Goal: Task Accomplishment & Management: Manage account settings

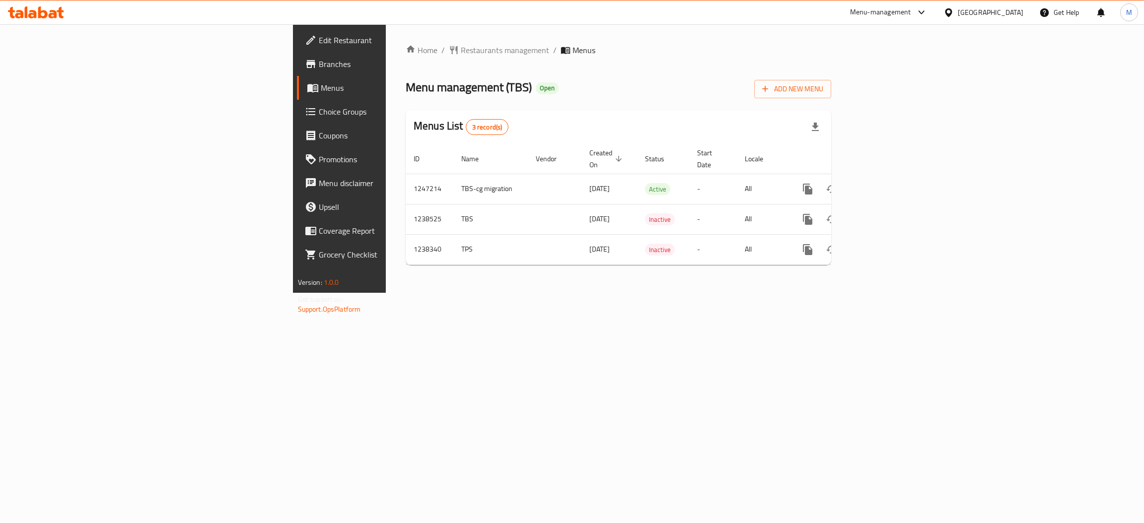
click at [319, 62] on span "Branches" at bounding box center [397, 64] width 157 height 12
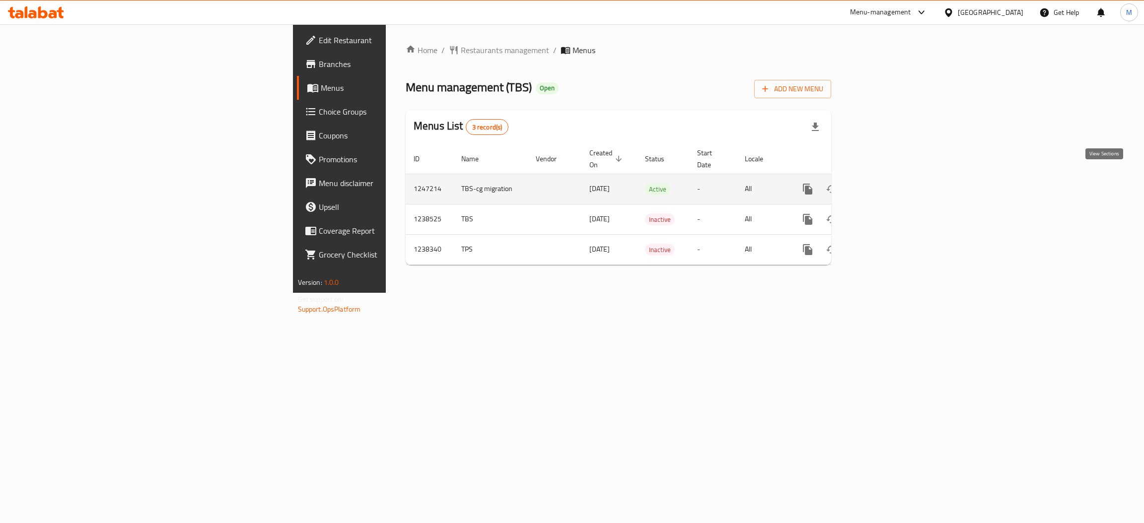
click at [891, 177] on link "enhanced table" at bounding box center [879, 189] width 24 height 24
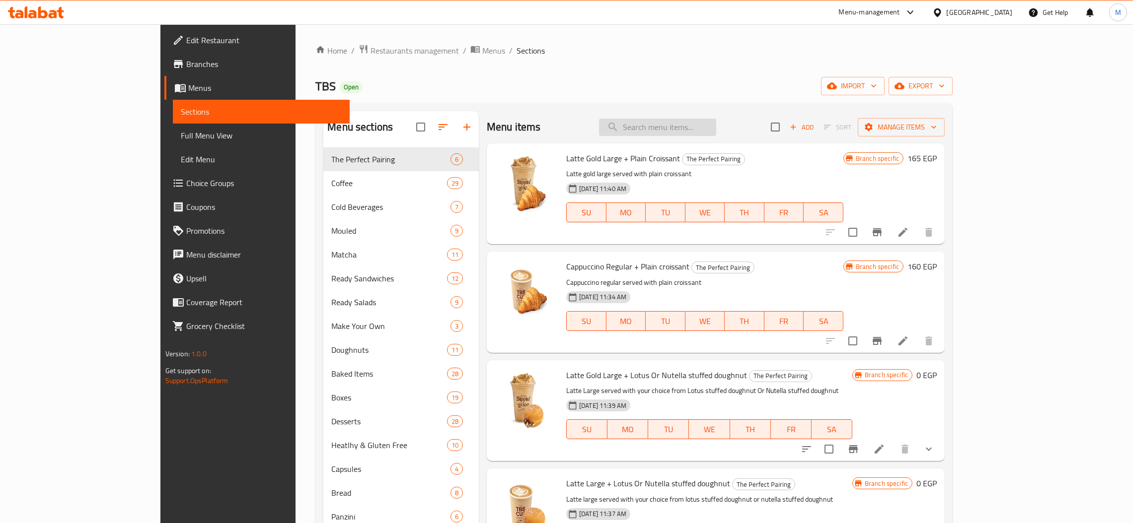
click at [681, 121] on input "search" at bounding box center [657, 127] width 117 height 17
paste input "American Coffee"
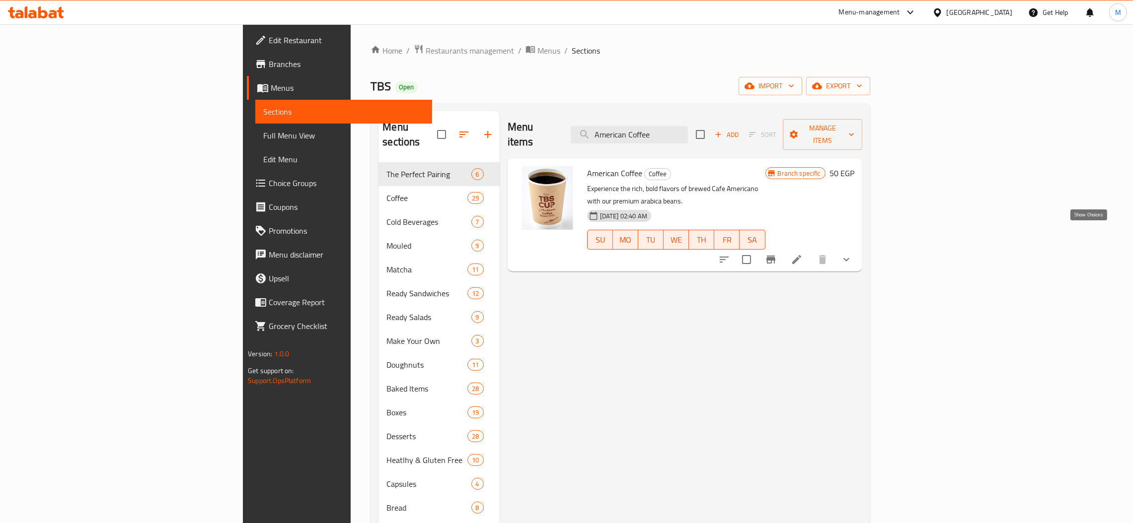
type input "American Coffee"
click at [852, 254] on icon "show more" at bounding box center [846, 260] width 12 height 12
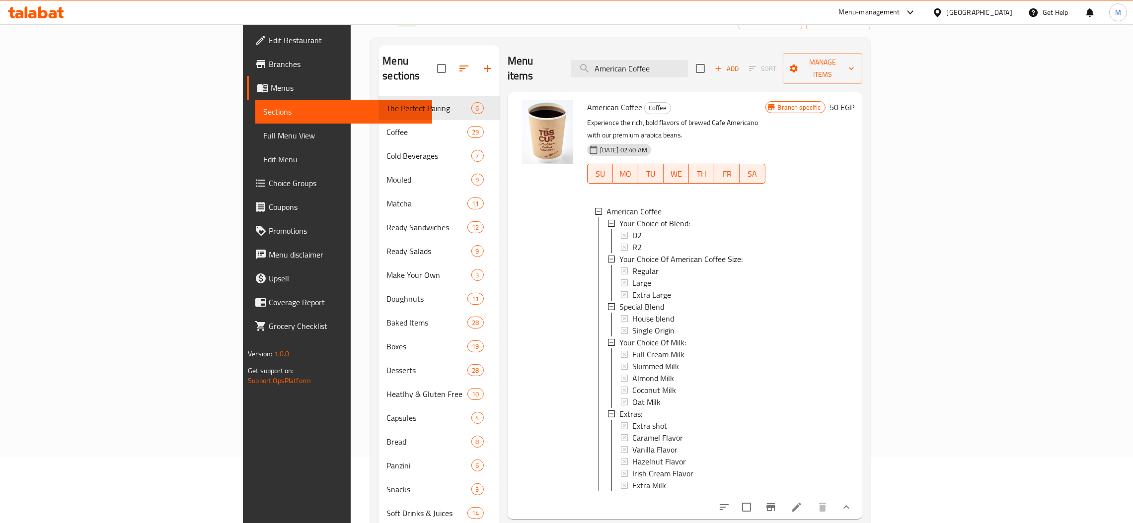
scroll to position [140, 0]
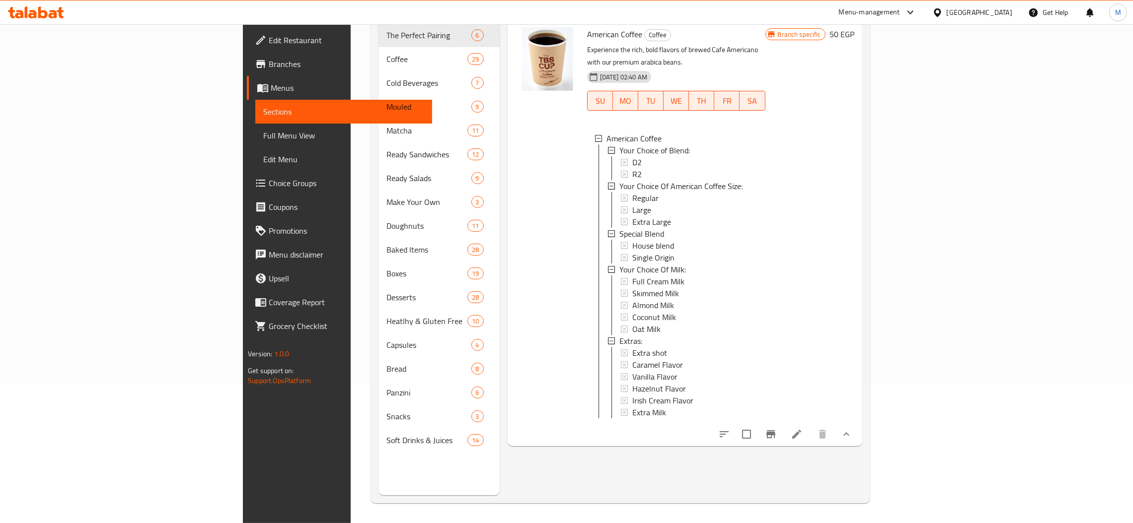
click at [810, 426] on li at bounding box center [797, 435] width 28 height 18
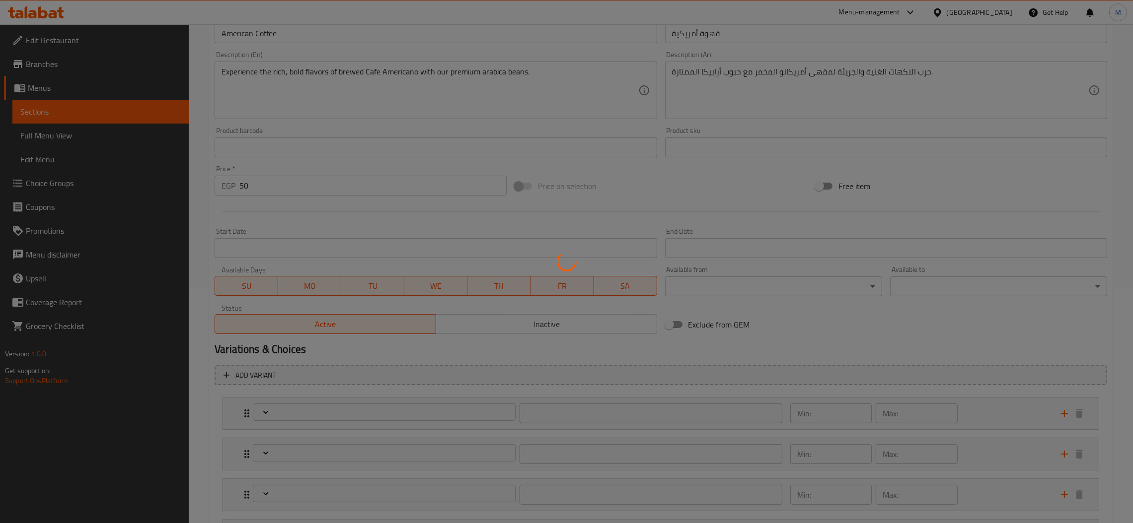
scroll to position [372, 0]
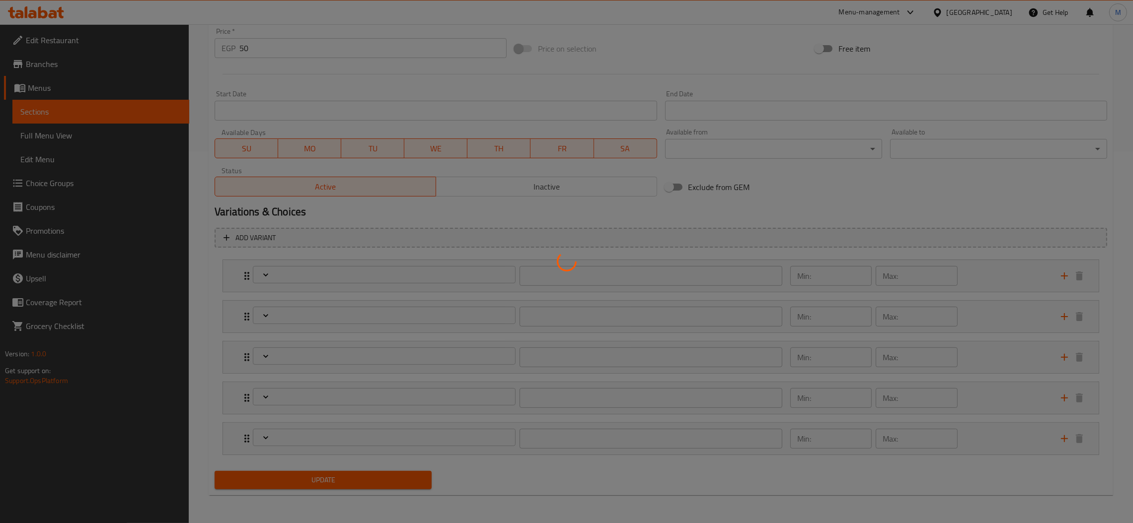
type input "اختيارك للمزيج:"
type input "1"
type input "اختيارك من الحجم اميريكان كوفي:"
type input "1"
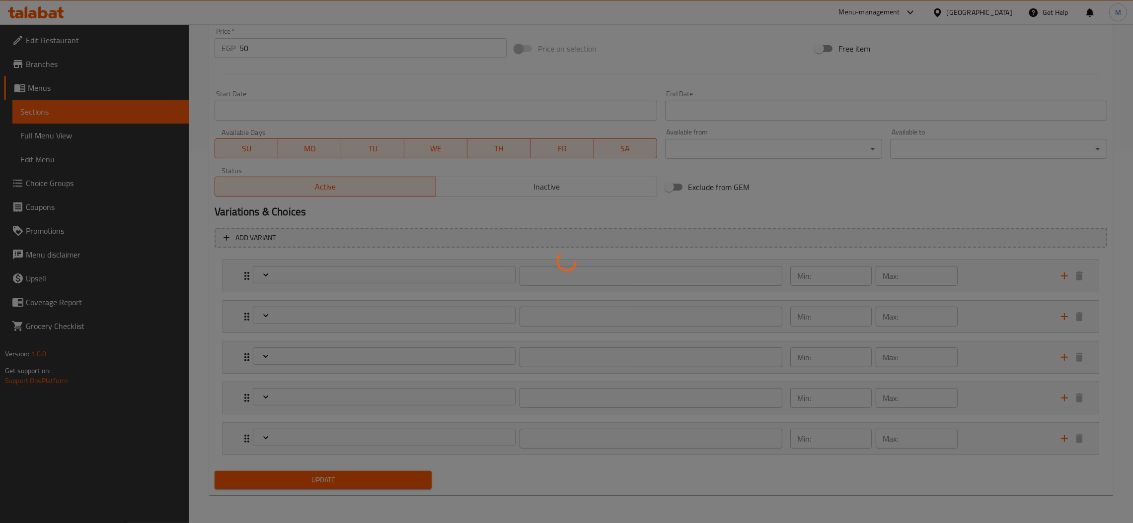
type input "1"
type input "سبيشيال بليند"
type input "1"
type input "إختيارك من الحليب:"
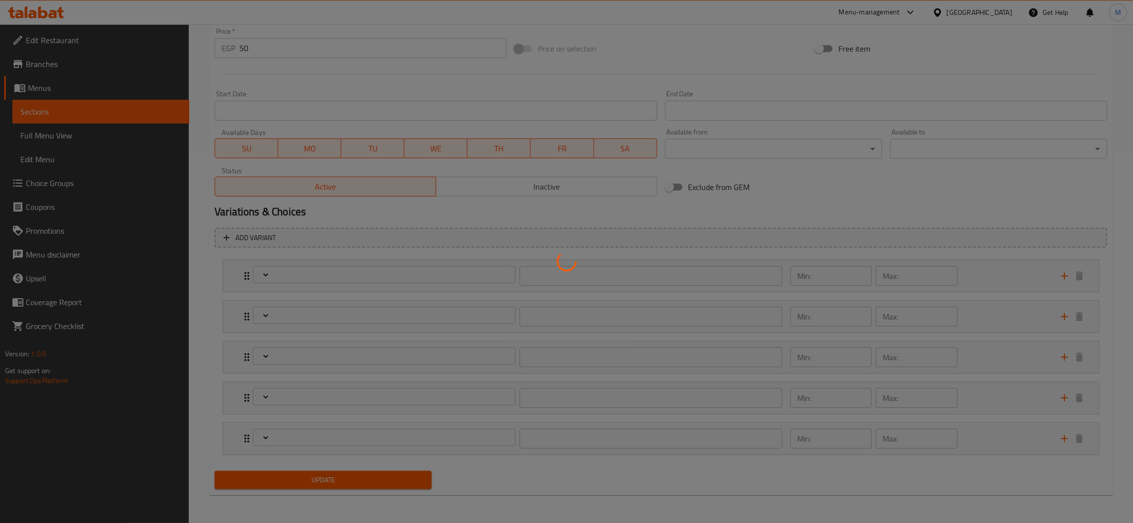
type input "0"
type input "1"
type input "الإضافات:"
type input "0"
type input "2"
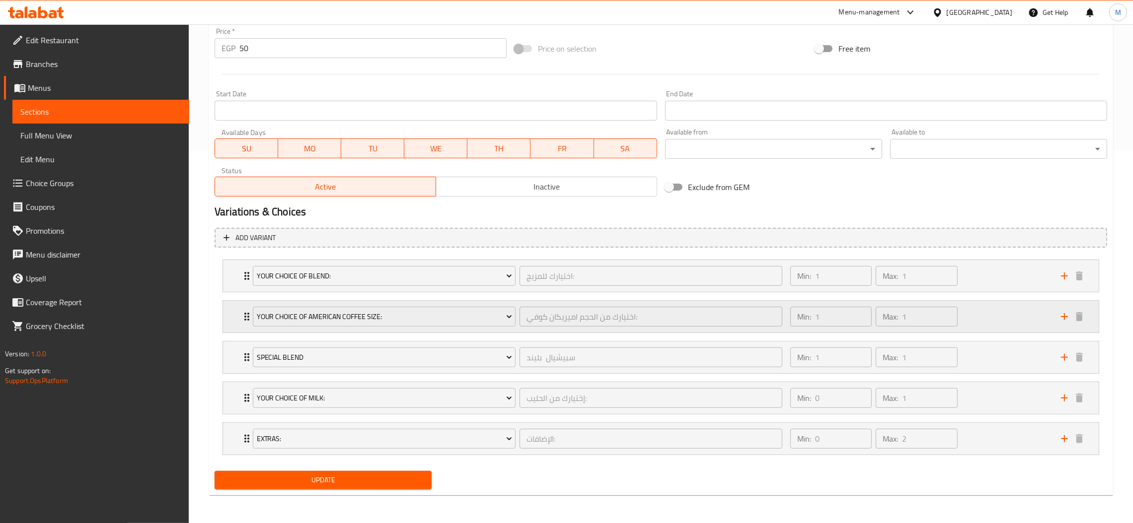
click at [527, 303] on div "Your Choice Of American Coffee Size: اختيارك من الحجم اميريكان كوفي: ​" at bounding box center [517, 317] width 541 height 32
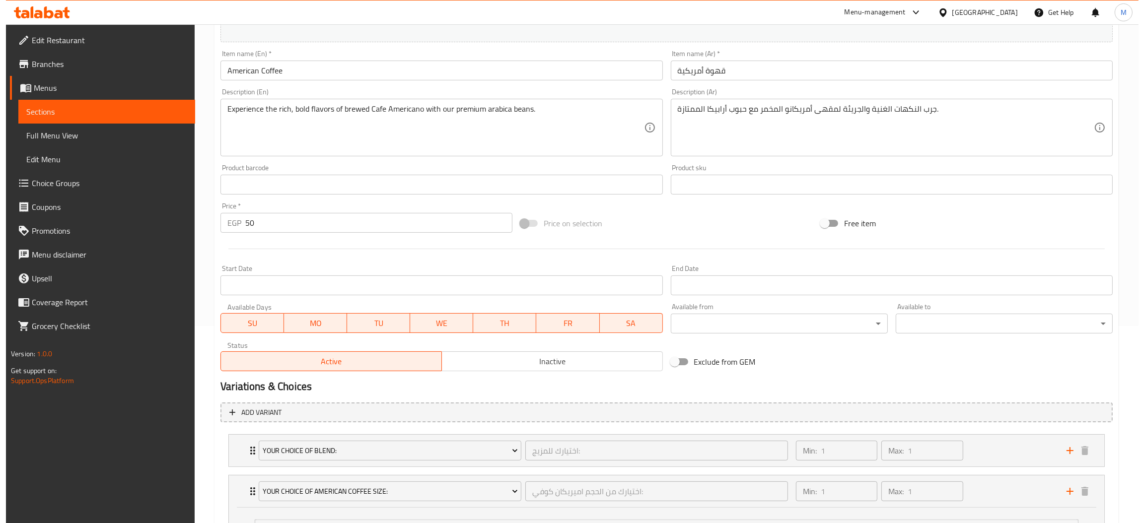
scroll to position [0, 0]
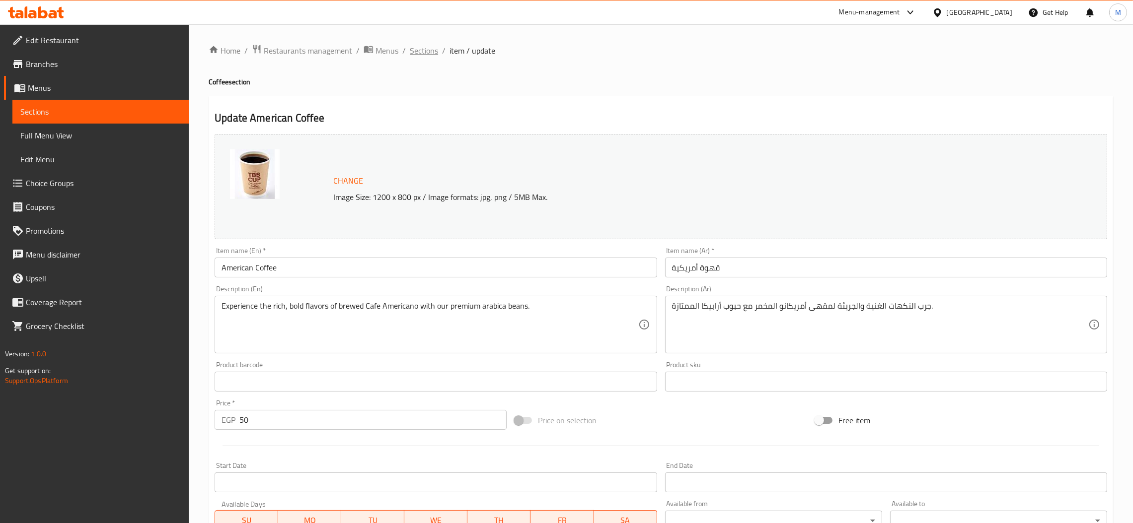
click at [428, 57] on span "Sections" at bounding box center [424, 51] width 28 height 12
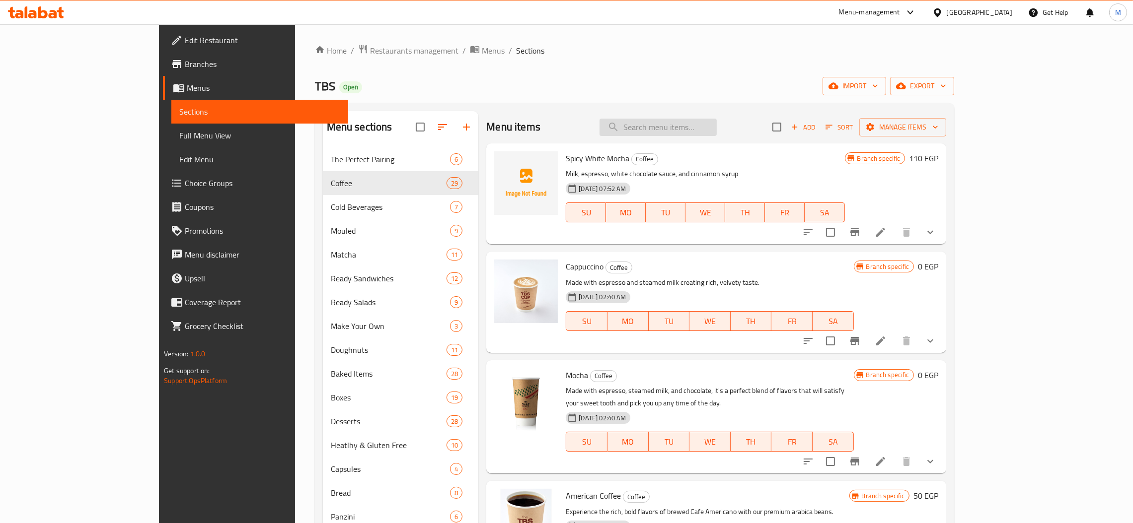
click at [696, 127] on input "search" at bounding box center [657, 127] width 117 height 17
click at [708, 128] on input "search" at bounding box center [657, 127] width 117 height 17
paste input "American Coffee"
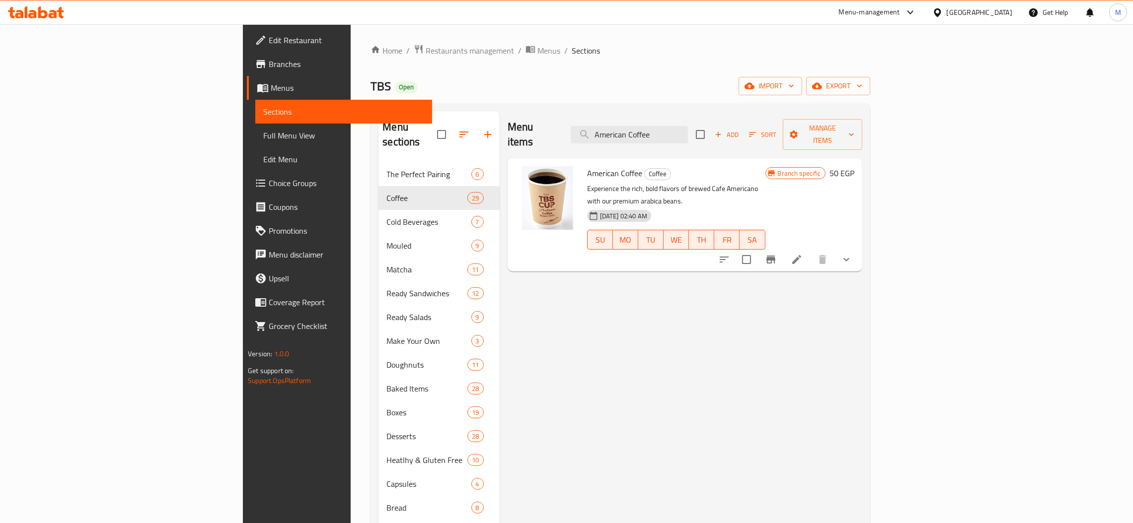
type input "American Coffee"
click at [852, 254] on icon "show more" at bounding box center [846, 260] width 12 height 12
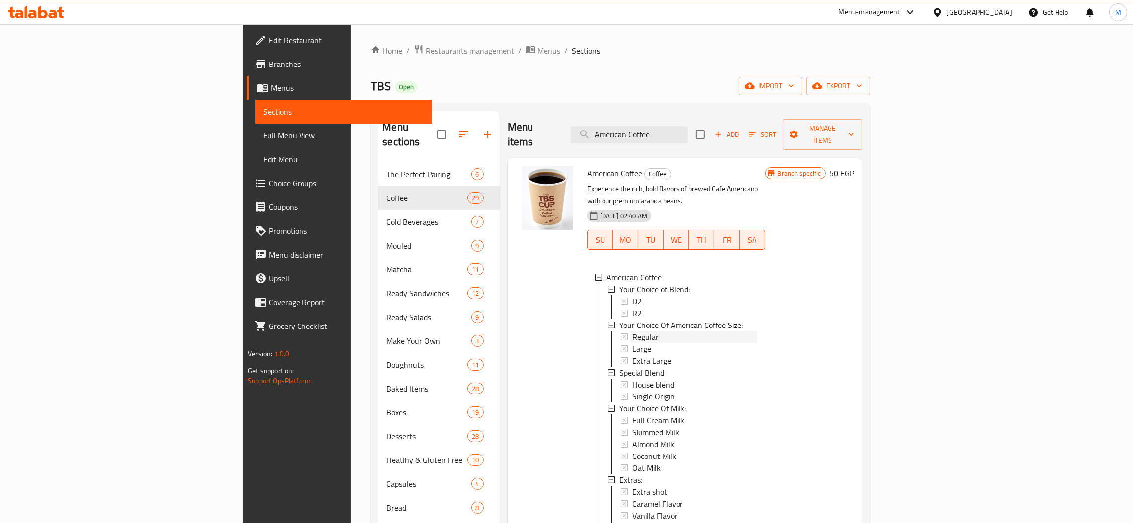
click at [632, 331] on span "Regular" at bounding box center [645, 337] width 26 height 12
click at [632, 343] on div "Large" at bounding box center [694, 349] width 125 height 12
click at [632, 331] on span "Regular" at bounding box center [645, 337] width 26 height 12
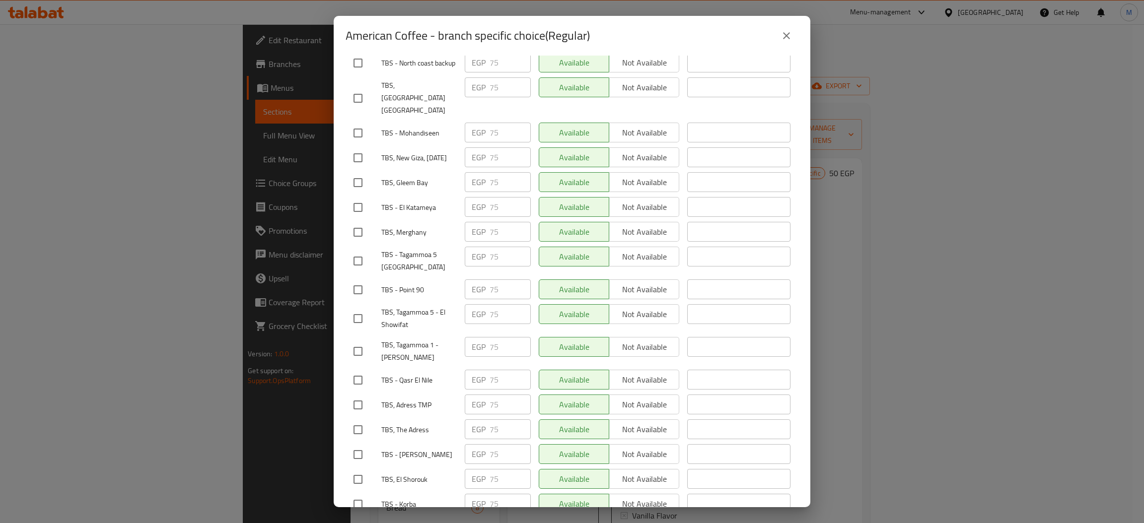
scroll to position [1228, 0]
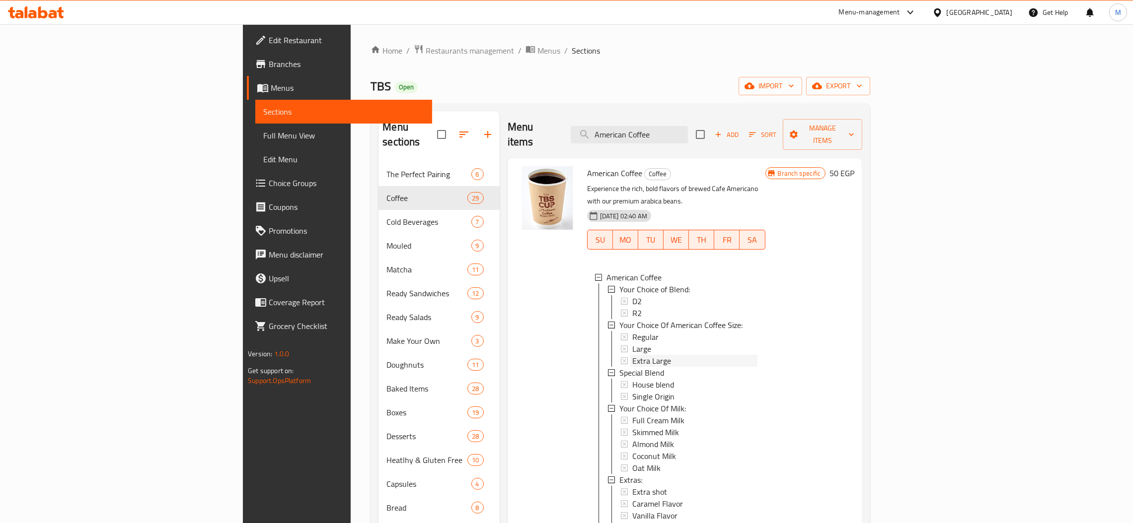
click at [632, 355] on span "Extra Large" at bounding box center [651, 361] width 39 height 12
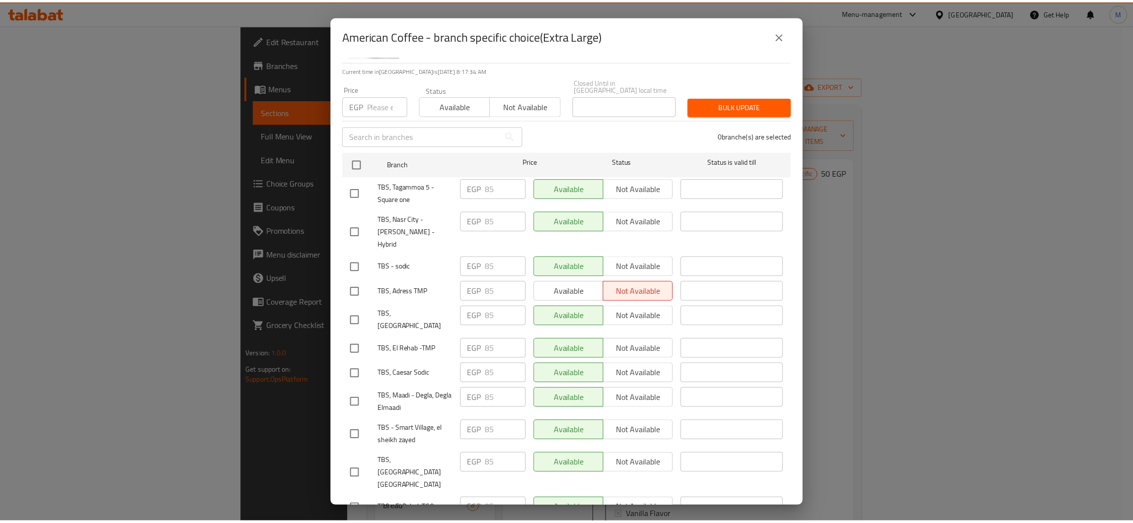
scroll to position [0, 0]
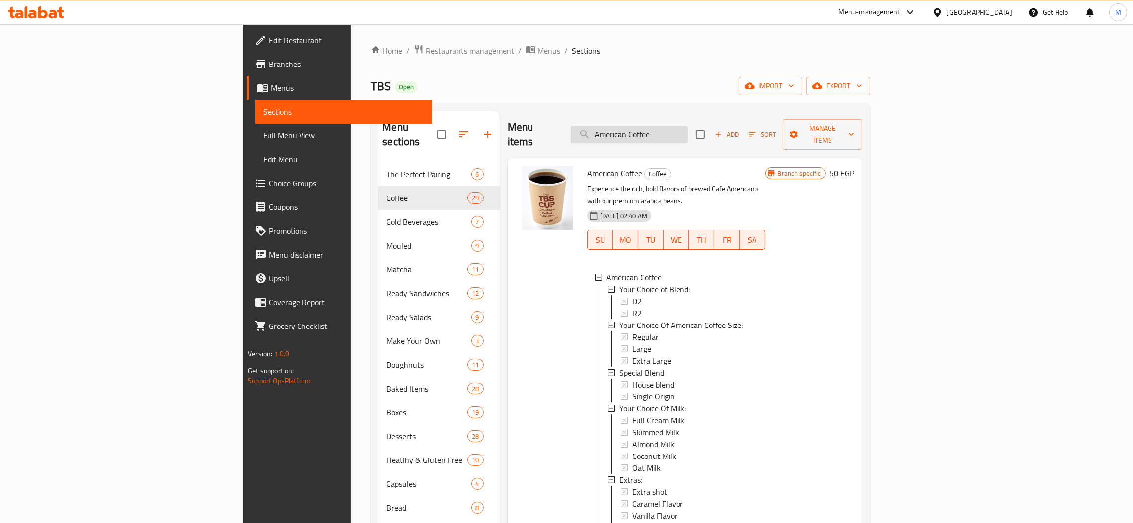
click at [688, 128] on input "American Coffee" at bounding box center [629, 134] width 117 height 17
paste input "Chicken Italian Salad"
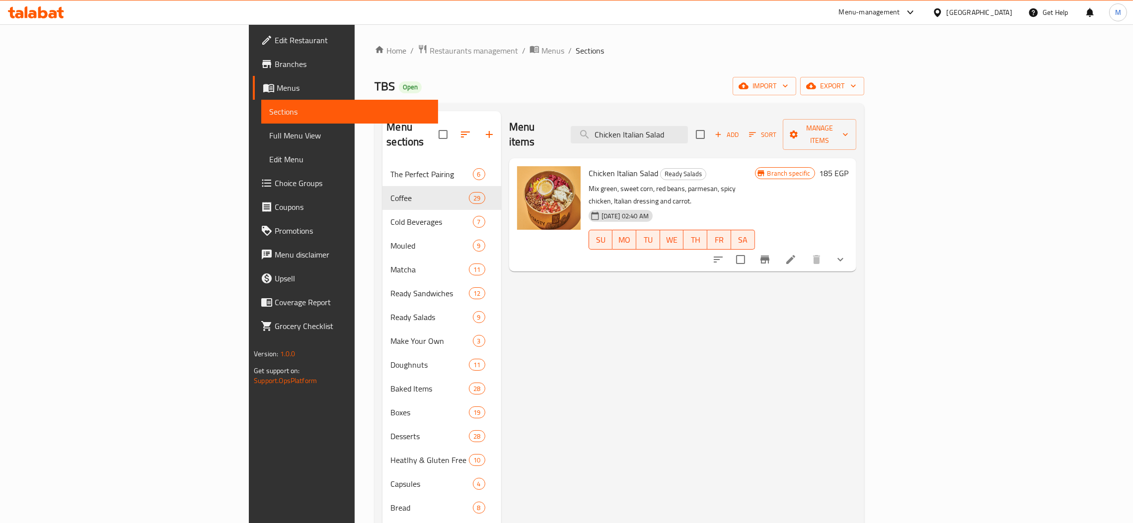
type input "Chicken Italian Salad"
click at [846, 254] on icon "show more" at bounding box center [840, 260] width 12 height 12
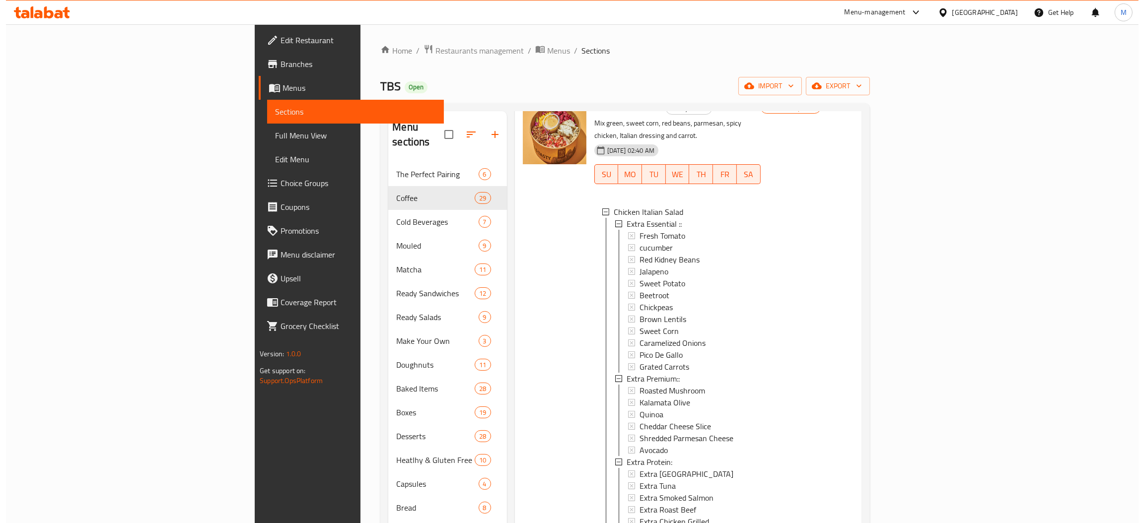
scroll to position [140, 0]
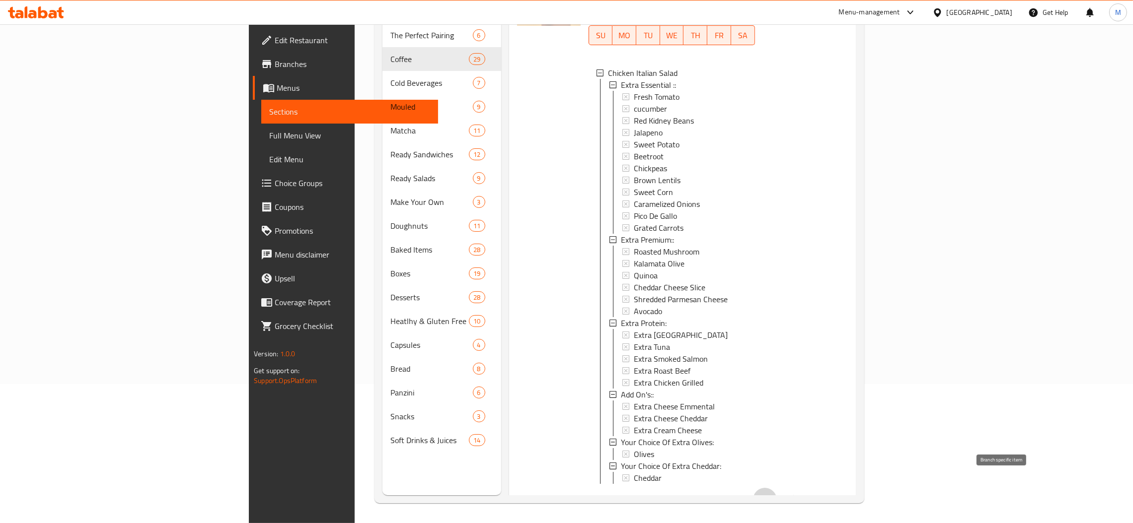
click at [771, 494] on icon "Branch-specific-item" at bounding box center [765, 500] width 12 height 12
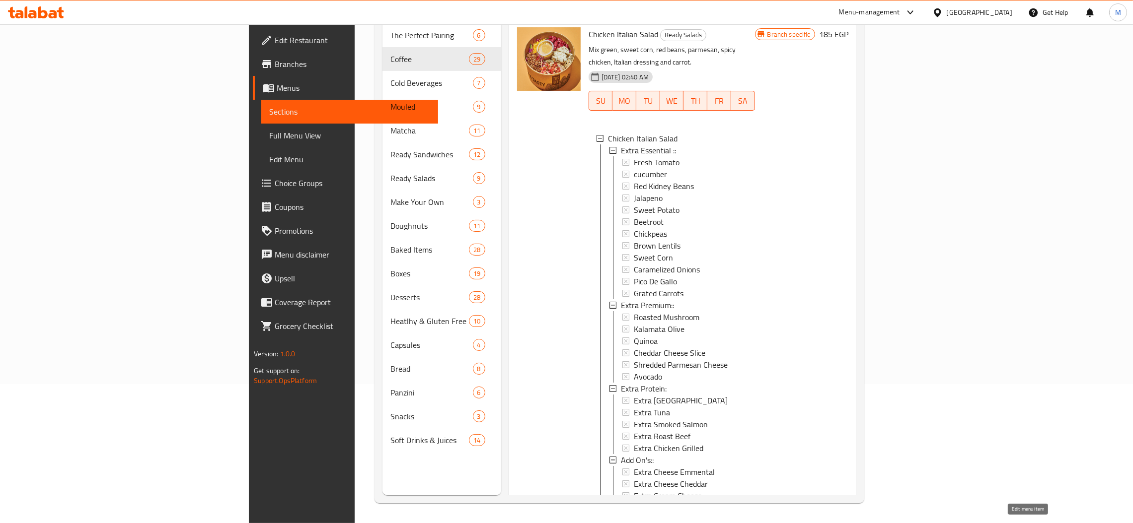
scroll to position [0, 0]
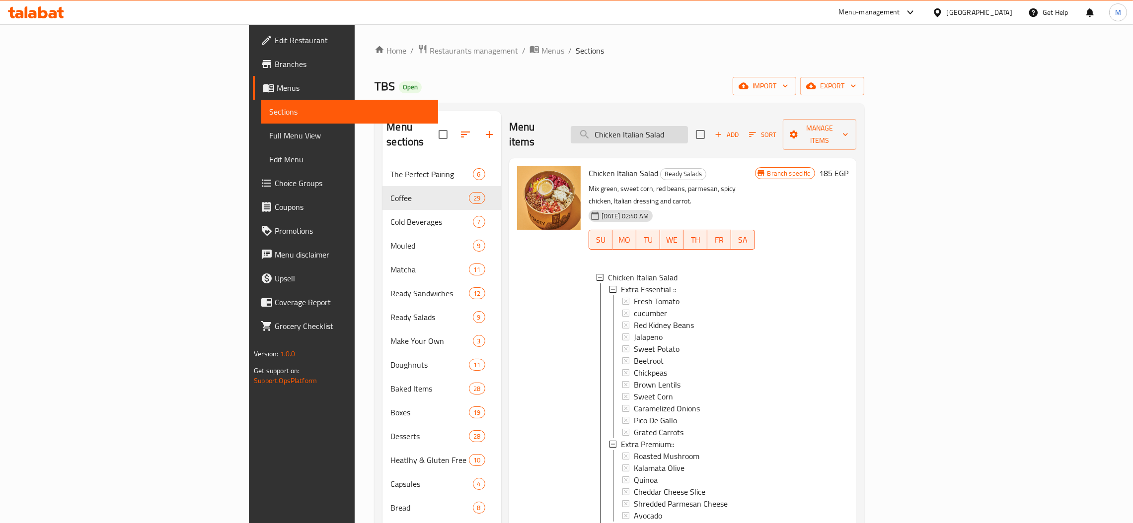
click at [688, 126] on input "Chicken Italian Salad" at bounding box center [629, 134] width 117 height 17
paste input "Mocha"
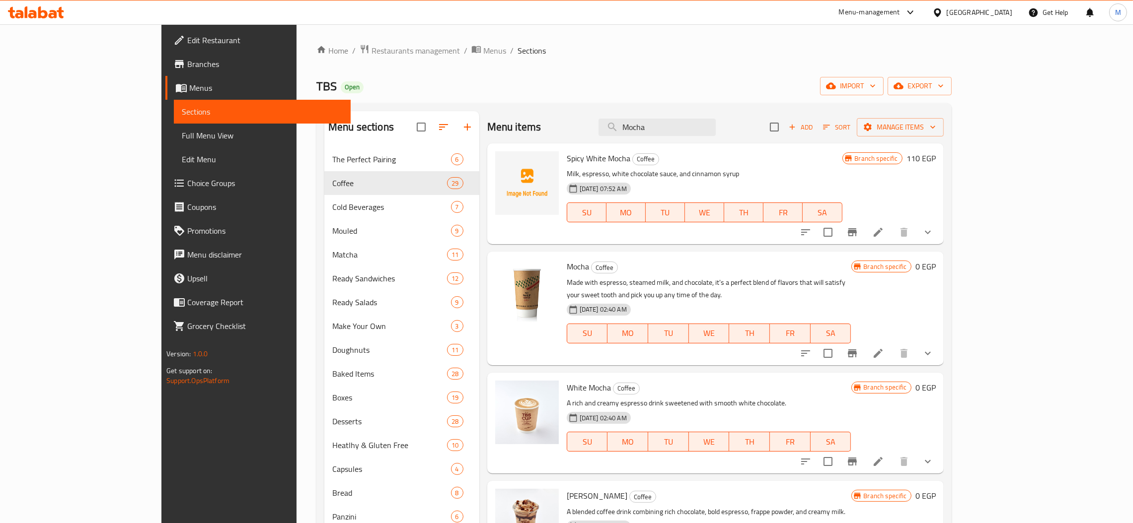
type input "Mocha"
click at [933, 348] on icon "show more" at bounding box center [928, 354] width 12 height 12
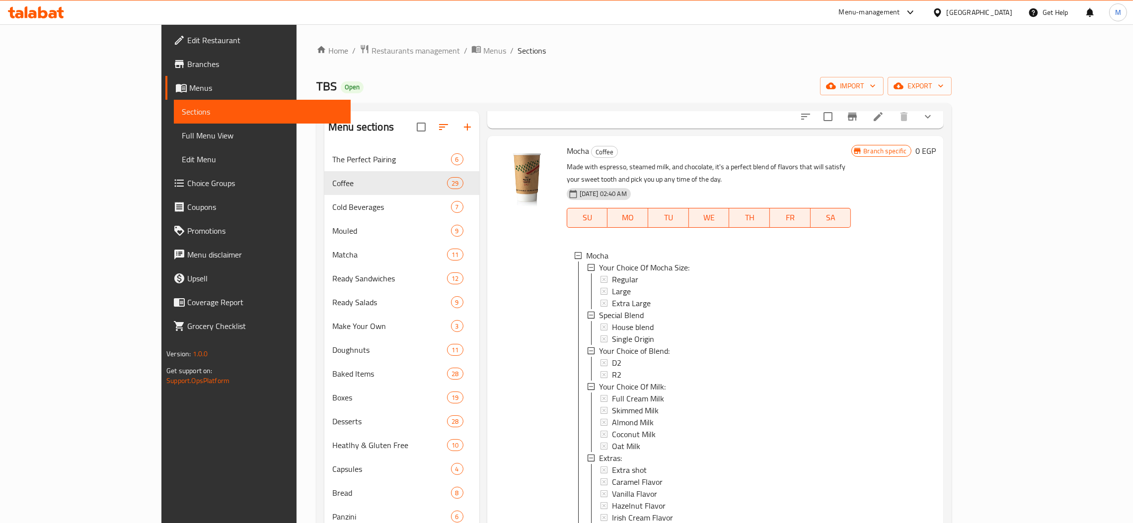
scroll to position [74, 0]
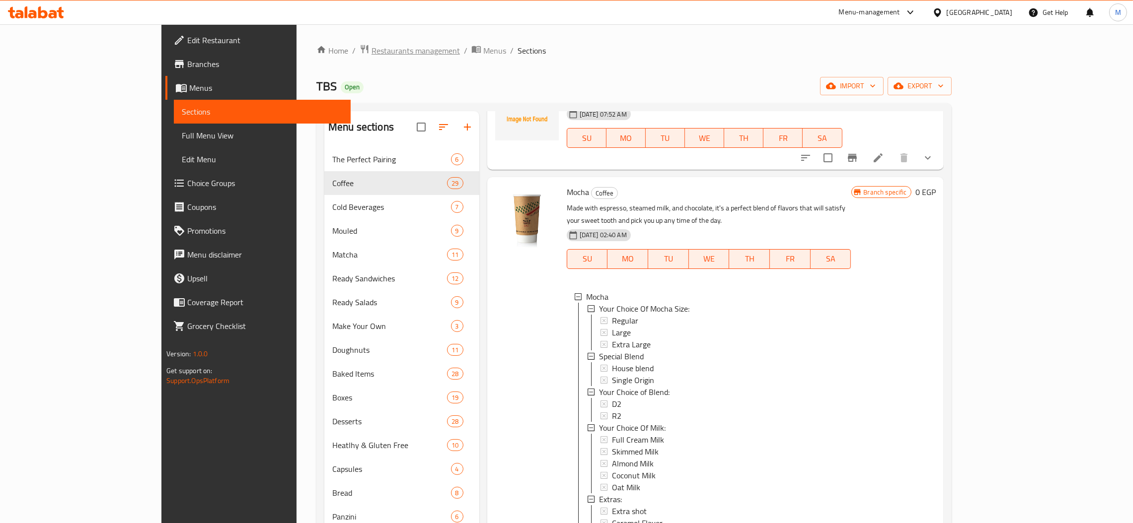
click at [371, 52] on span "Restaurants management" at bounding box center [415, 51] width 88 height 12
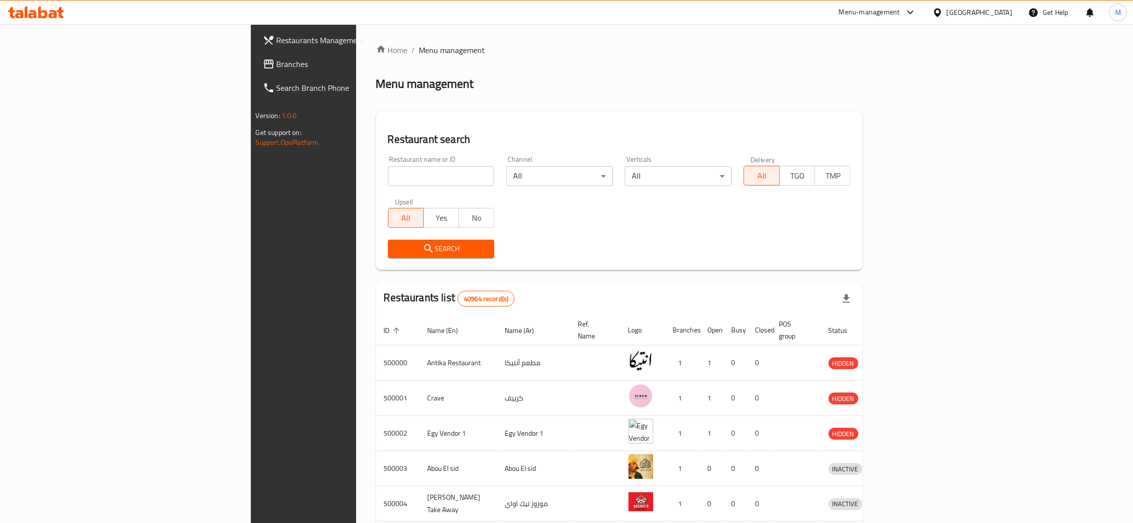
click at [388, 172] on input "search" at bounding box center [441, 176] width 107 height 20
paste input "686015"
type input "686015"
click at [396, 245] on span "Search" at bounding box center [441, 249] width 91 height 12
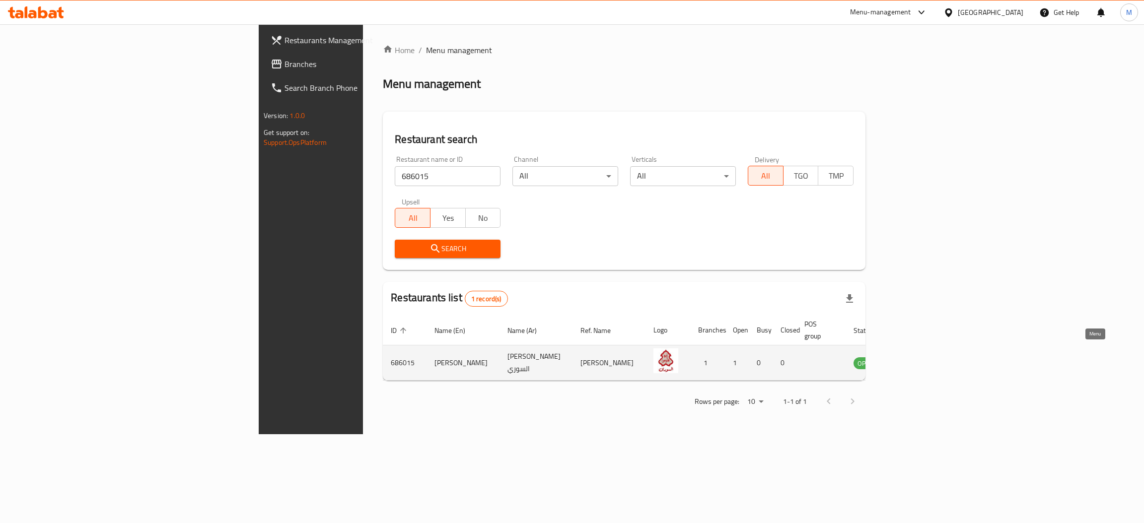
click at [918, 357] on icon "enhanced table" at bounding box center [912, 363] width 12 height 12
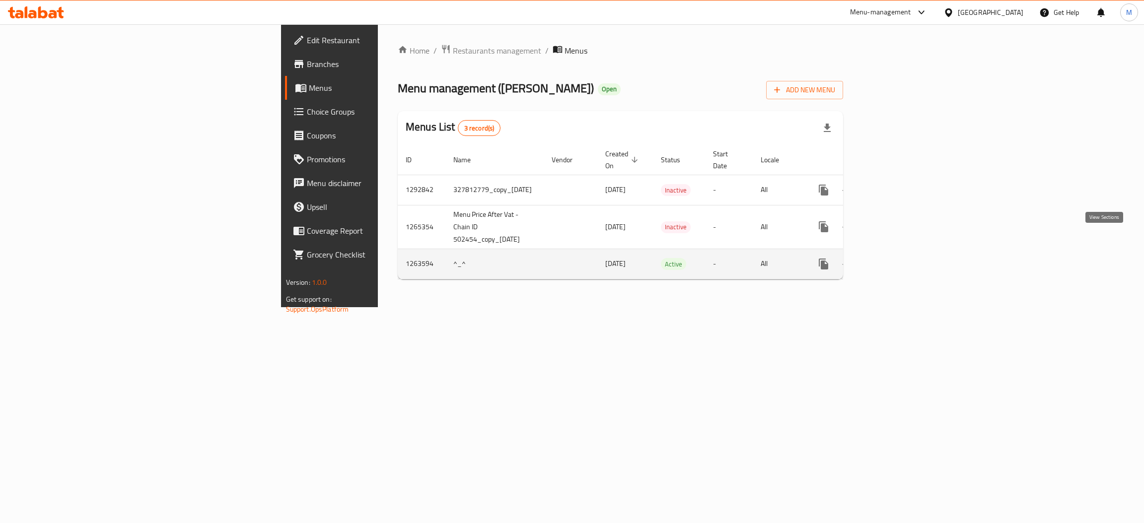
click at [900, 260] on icon "enhanced table" at bounding box center [895, 264] width 9 height 9
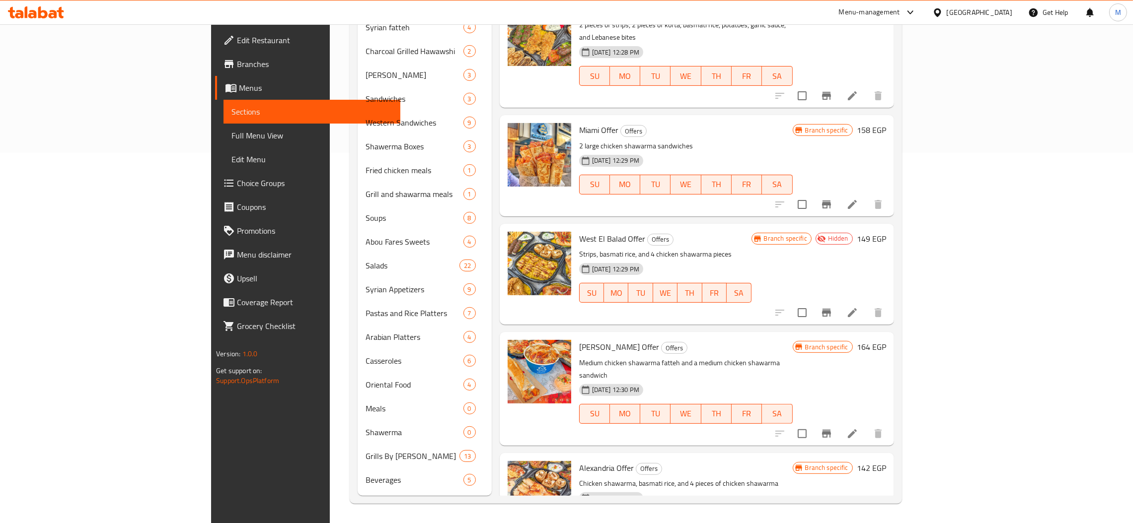
scroll to position [1249, 0]
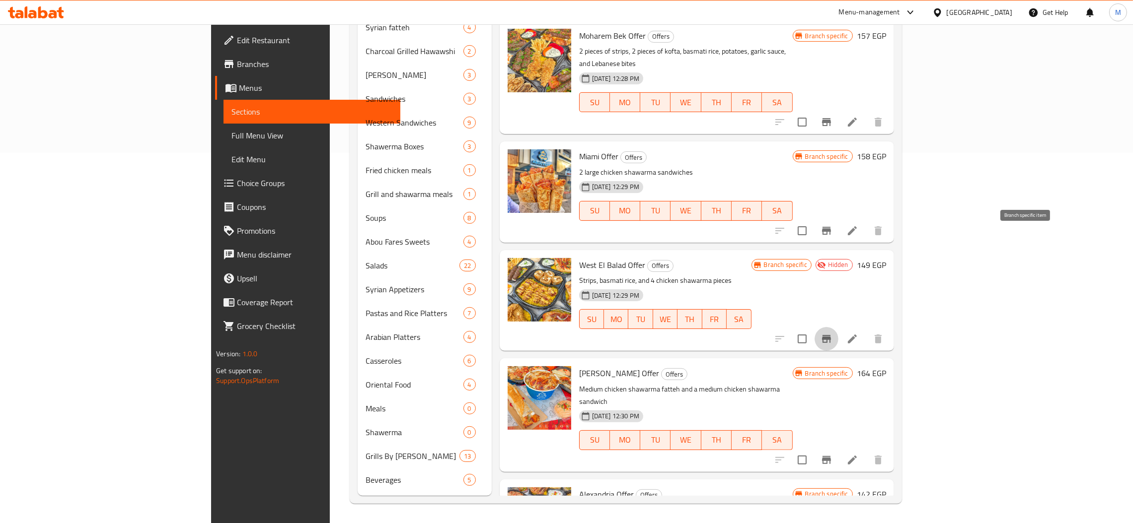
click at [838, 327] on button "Branch-specific-item" at bounding box center [826, 339] width 24 height 24
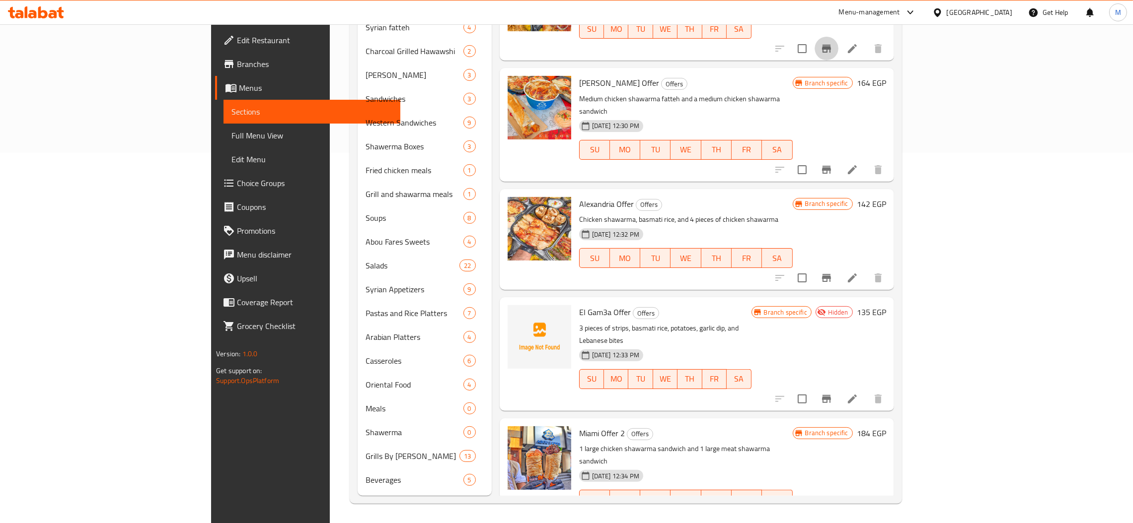
scroll to position [1547, 0]
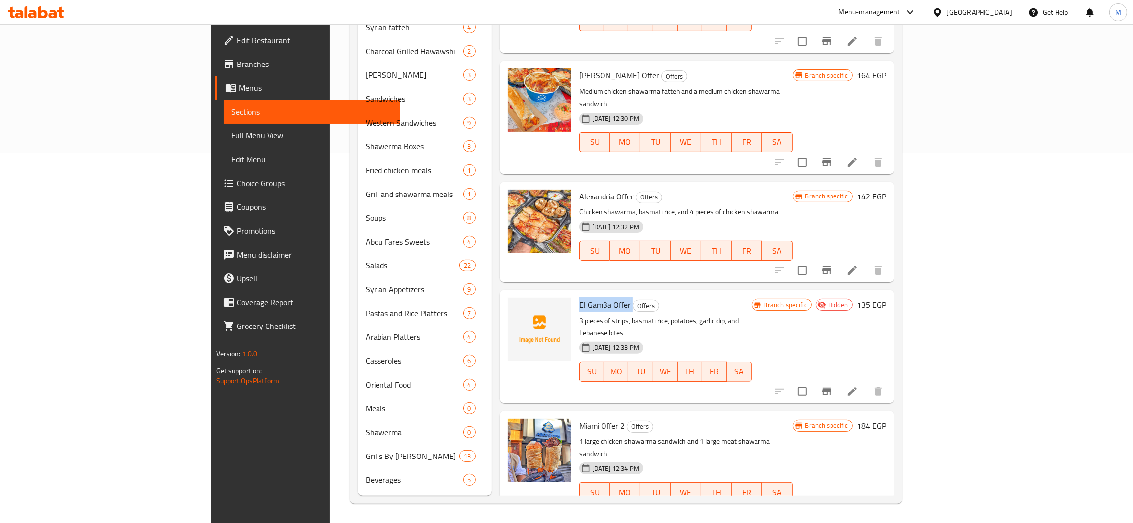
drag, startPoint x: 577, startPoint y: 192, endPoint x: 524, endPoint y: 192, distance: 53.6
click at [575, 294] on div "El Gam3a Offer Offers 3 pieces of strips, basmati rice, potatoes, garlic dip, a…" at bounding box center [665, 346] width 180 height 105
copy h6 "El Gam3a Offer"
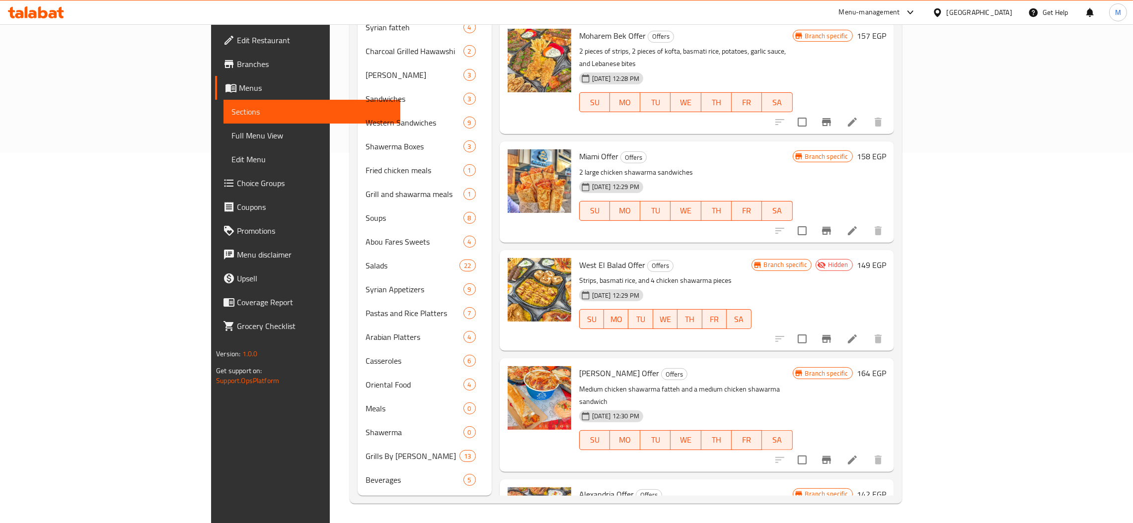
scroll to position [1100, 0]
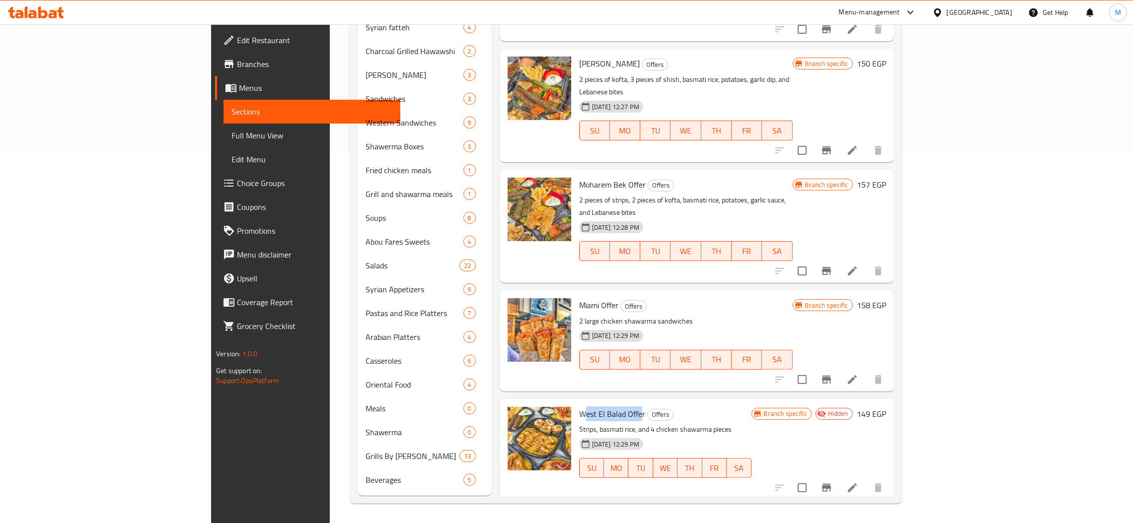
drag, startPoint x: 589, startPoint y: 315, endPoint x: 534, endPoint y: 313, distance: 54.7
click at [579, 407] on span "West El Balad Offer" at bounding box center [612, 414] width 66 height 15
click at [581, 424] on p "Strips, basmati rice, and 4 chicken shawarma pieces" at bounding box center [665, 430] width 172 height 12
drag, startPoint x: 591, startPoint y: 312, endPoint x: 526, endPoint y: 305, distance: 65.9
click at [575, 403] on div "West El Balad Offer Offers Strips, basmati rice, and 4 chicken shawarma pieces …" at bounding box center [665, 449] width 180 height 93
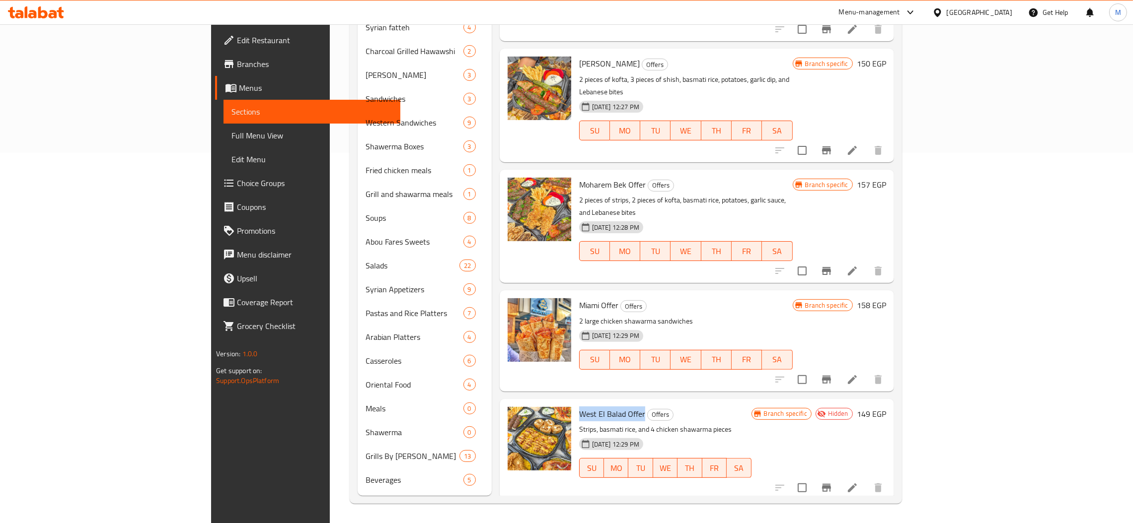
copy span "West El Balad Offer"
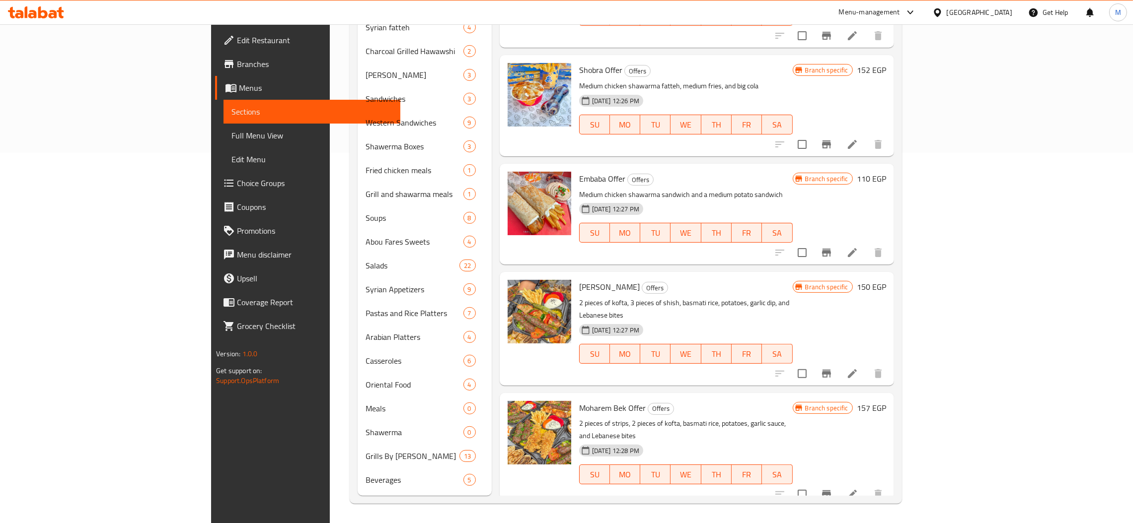
scroll to position [728, 0]
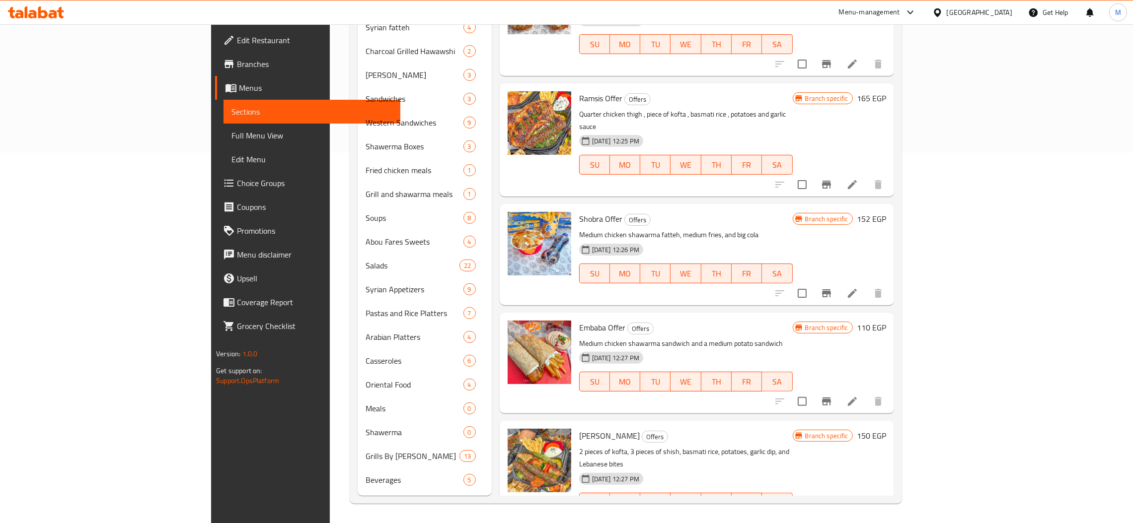
click at [996, 15] on div "[GEOGRAPHIC_DATA]" at bounding box center [979, 12] width 66 height 11
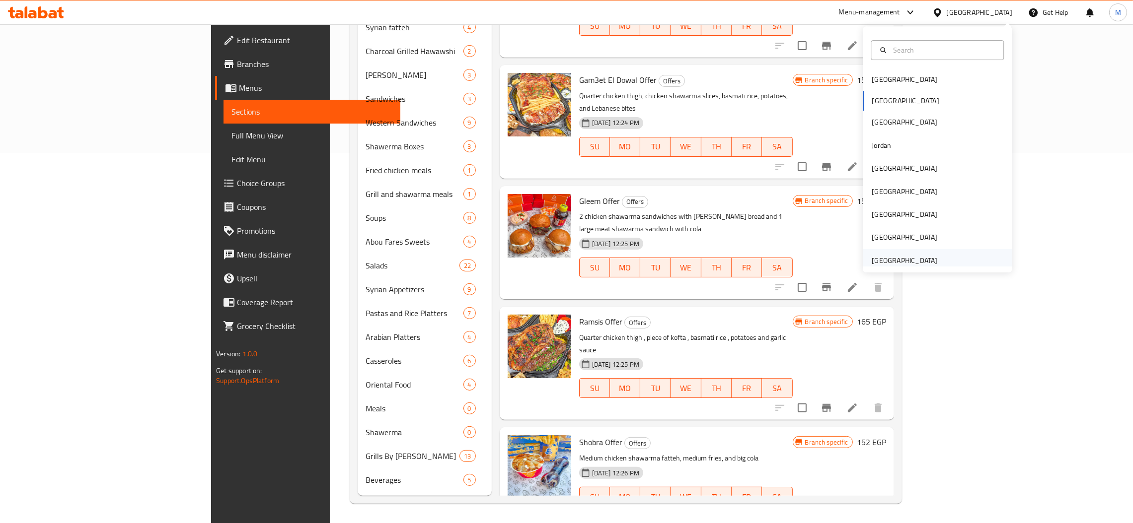
click at [881, 263] on div "[GEOGRAPHIC_DATA]" at bounding box center [904, 260] width 66 height 11
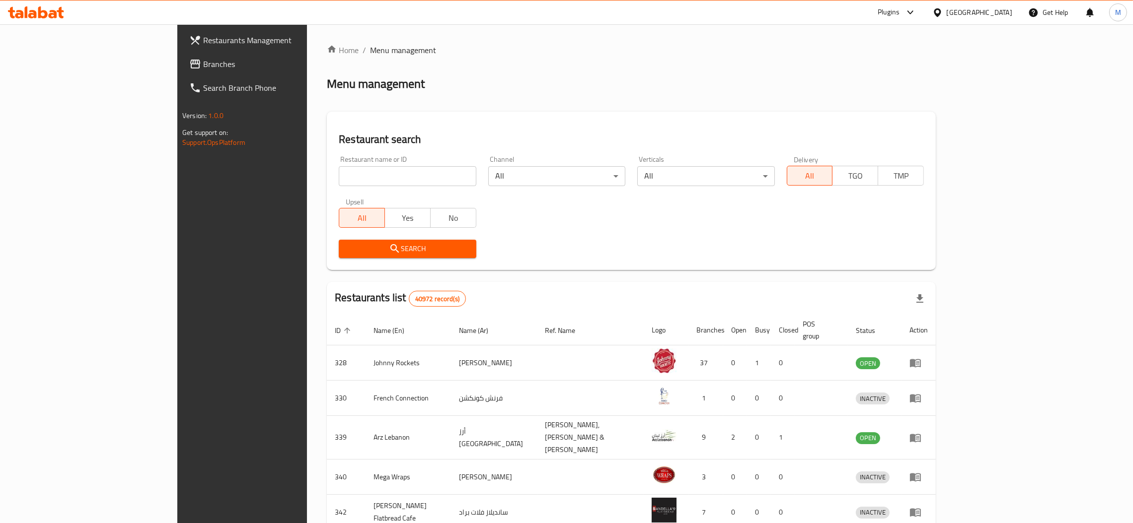
click at [339, 172] on input "search" at bounding box center [407, 176] width 137 height 20
paste input "SushiDo"
type input "SushiDo"
click at [347, 244] on span "Search" at bounding box center [407, 249] width 121 height 12
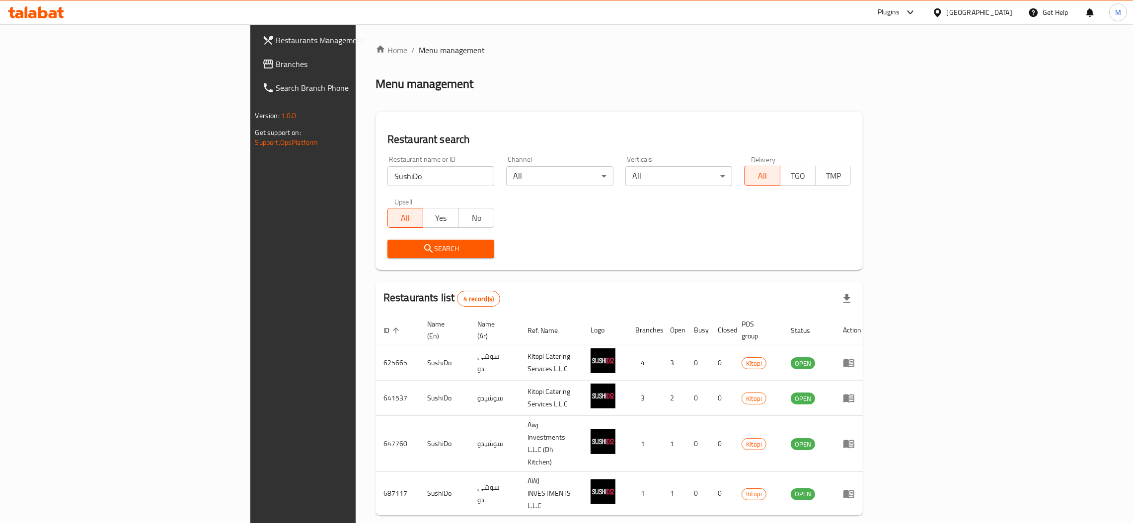
click at [387, 166] on input "SushiDo" at bounding box center [440, 176] width 107 height 20
click at [276, 67] on span "Branches" at bounding box center [353, 64] width 155 height 12
